Goal: Task Accomplishment & Management: Use online tool/utility

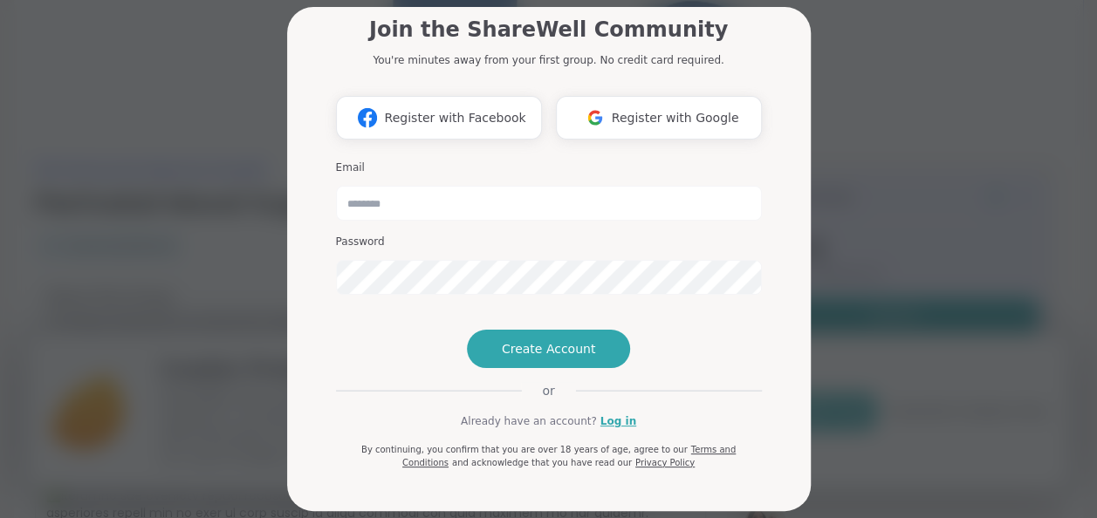
scroll to position [162, 0]
click at [608, 415] on link "Log in" at bounding box center [618, 422] width 36 height 16
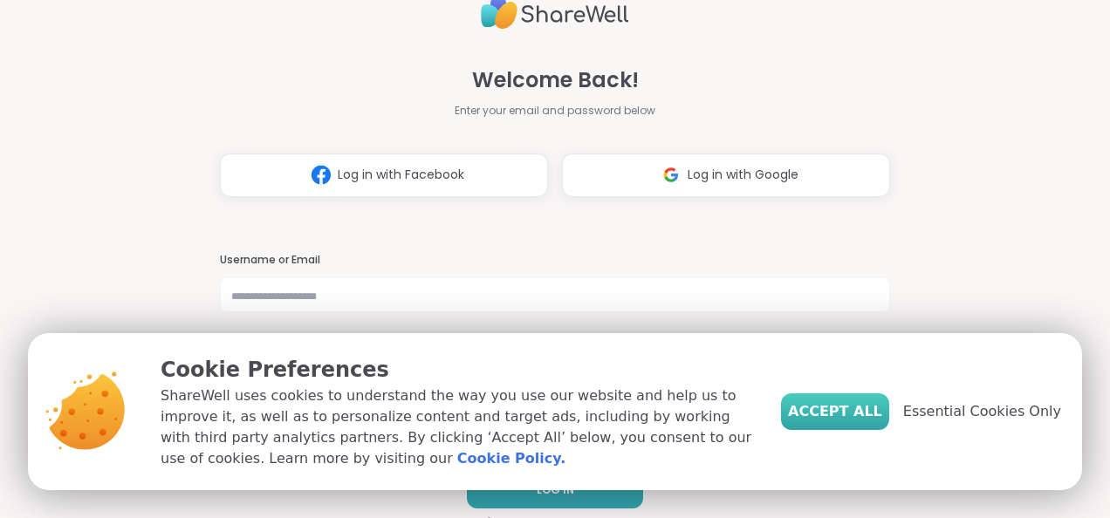
click at [859, 416] on span "Accept All" at bounding box center [835, 411] width 94 height 21
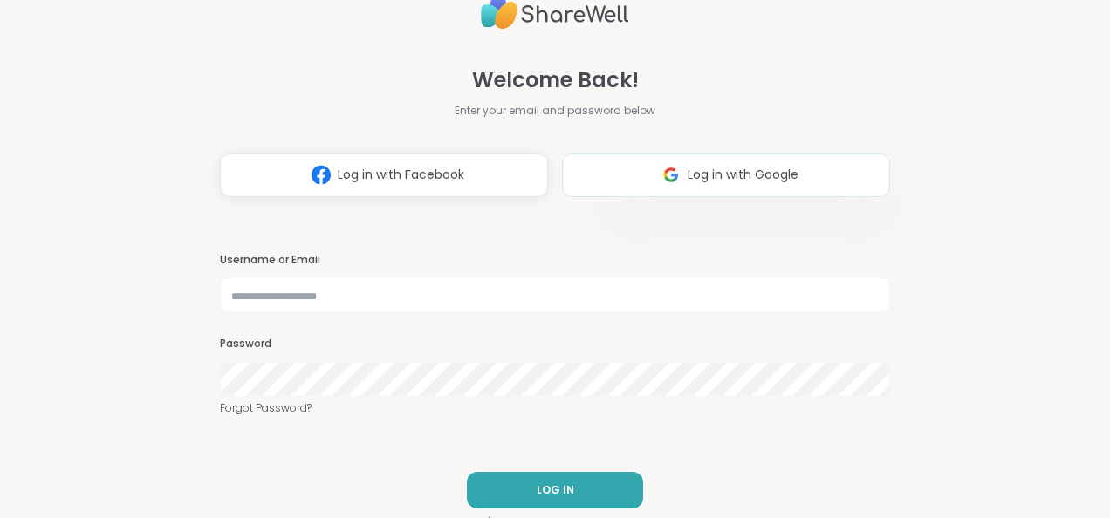
click at [713, 176] on span "Log in with Google" at bounding box center [743, 175] width 111 height 18
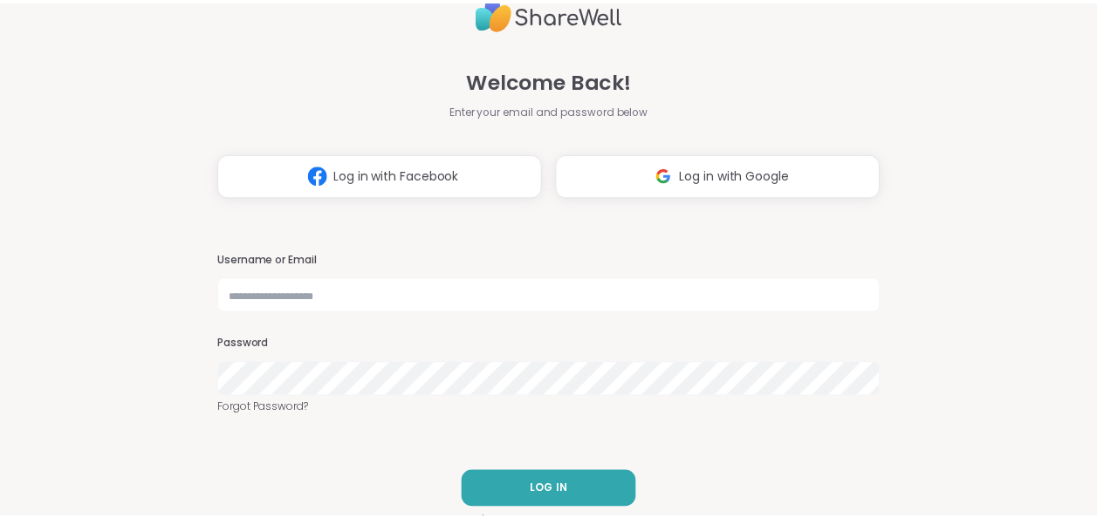
scroll to position [13, 0]
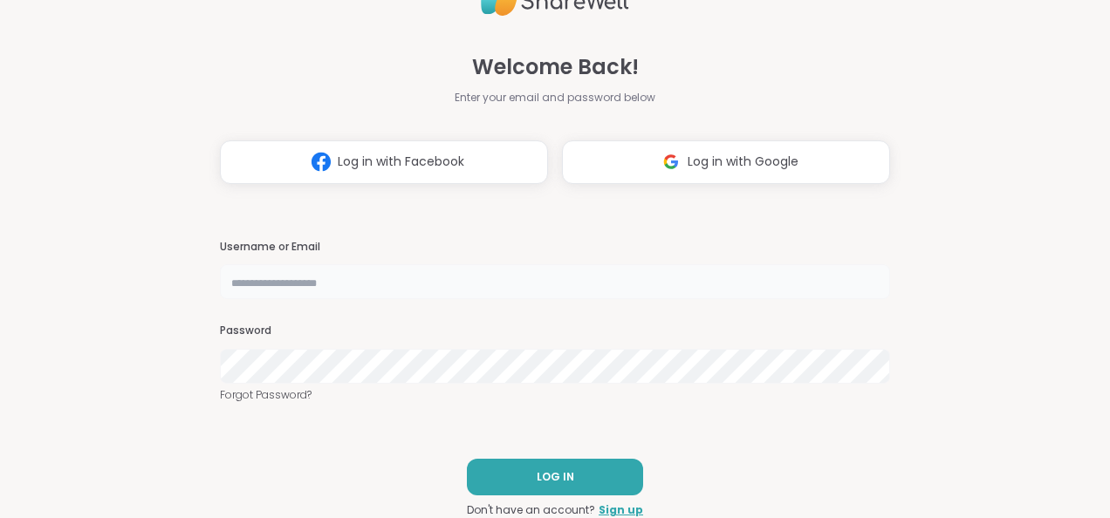
click at [406, 291] on input "text" at bounding box center [555, 281] width 670 height 35
type input "**********"
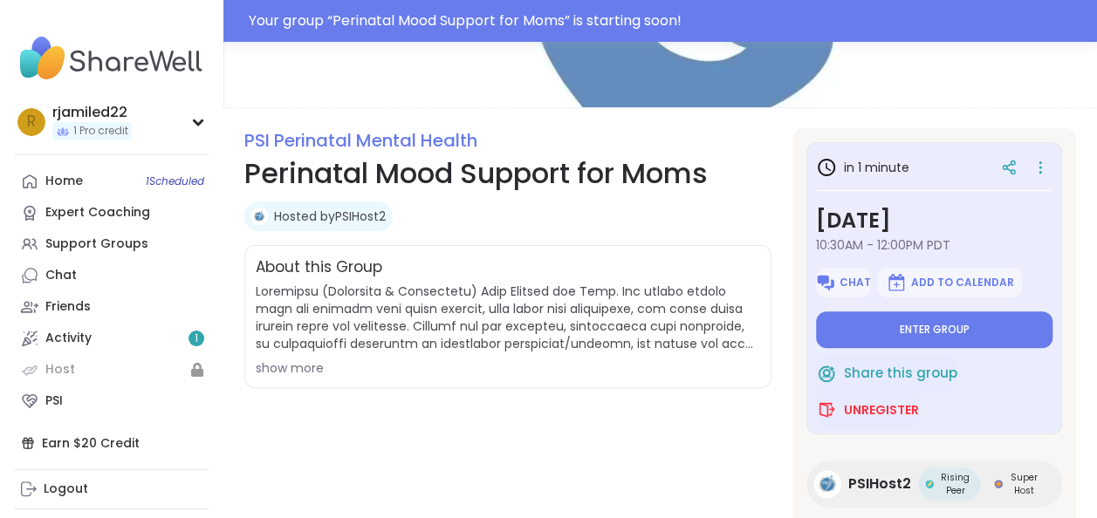
scroll to position [162, 0]
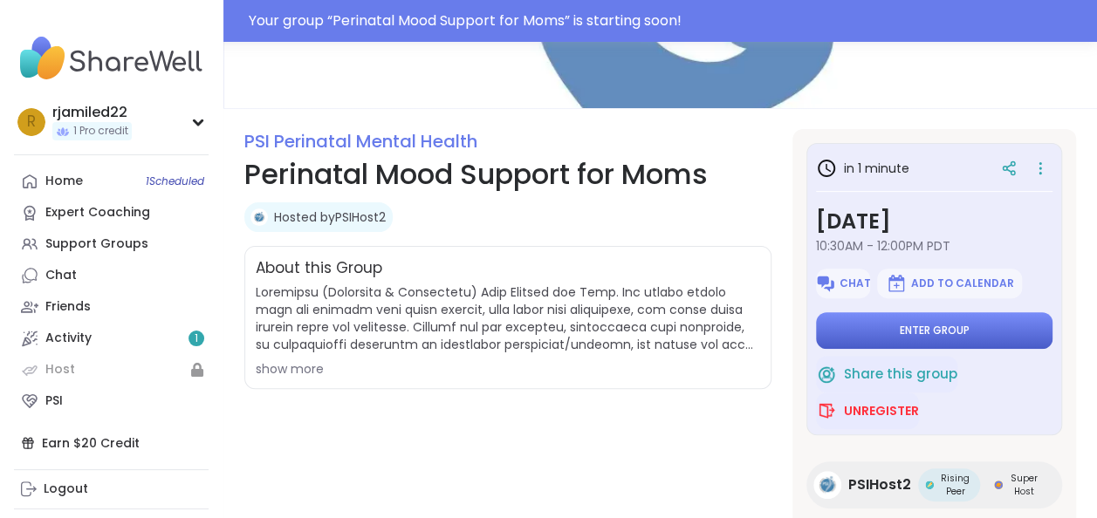
click at [873, 332] on button "Enter group" at bounding box center [934, 330] width 236 height 37
